Goal: Transaction & Acquisition: Book appointment/travel/reservation

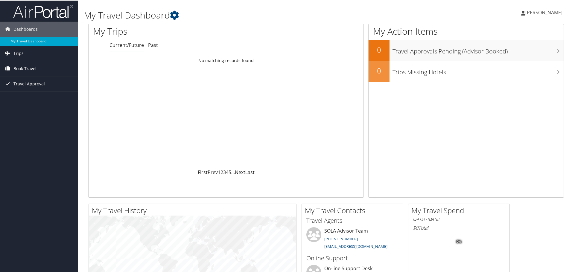
click at [26, 70] on span "Book Travel" at bounding box center [24, 68] width 23 height 15
click at [23, 97] on link "Book/Manage Online Trips" at bounding box center [39, 98] width 78 height 9
